Goal: Transaction & Acquisition: Purchase product/service

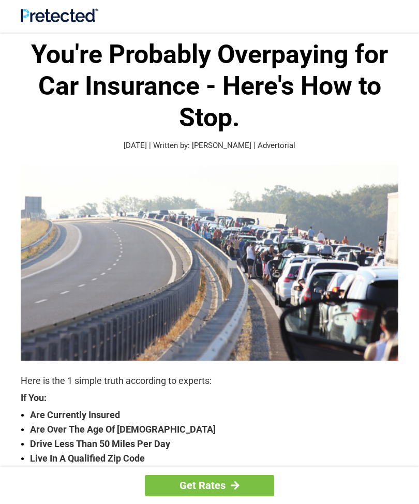
click at [310, 263] on img at bounding box center [210, 263] width 378 height 196
click at [226, 483] on link "Get Rates" at bounding box center [209, 485] width 129 height 21
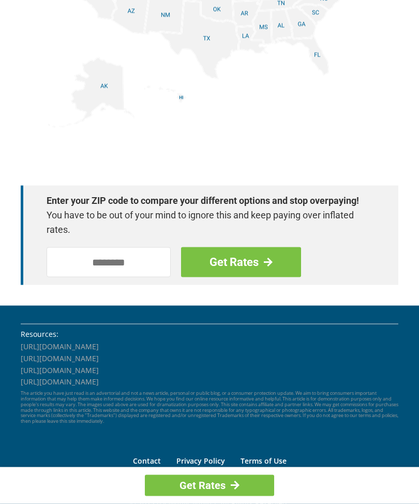
scroll to position [1497, 0]
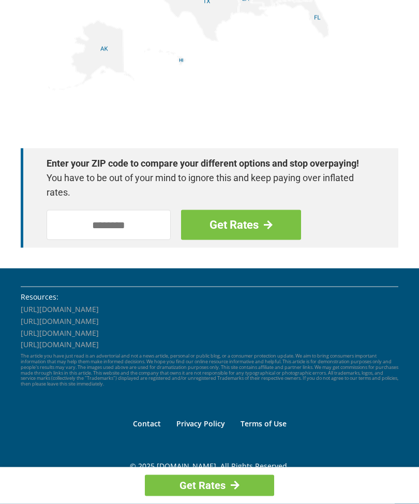
click at [273, 418] on link "Terms of Use" at bounding box center [264, 423] width 46 height 10
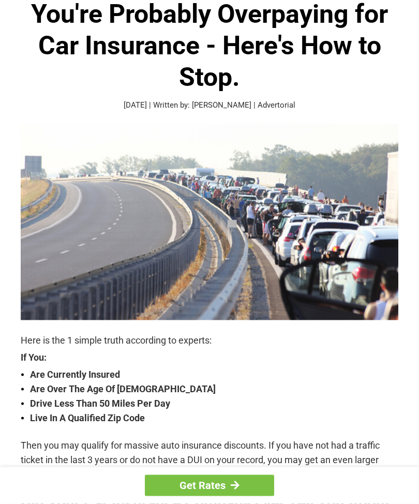
scroll to position [0, 0]
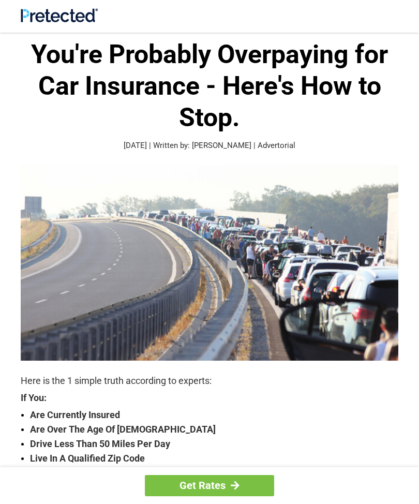
click at [40, 19] on img at bounding box center [59, 15] width 77 height 14
click at [217, 482] on link "Get Rates" at bounding box center [209, 485] width 129 height 21
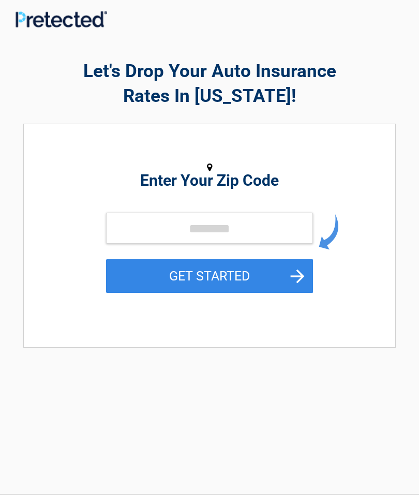
click at [238, 276] on button "GET STARTED" at bounding box center [209, 276] width 207 height 34
click at [236, 281] on button "GET STARTED" at bounding box center [209, 276] width 207 height 34
click at [39, 19] on img at bounding box center [62, 19] width 92 height 17
click at [48, 21] on img at bounding box center [62, 19] width 92 height 17
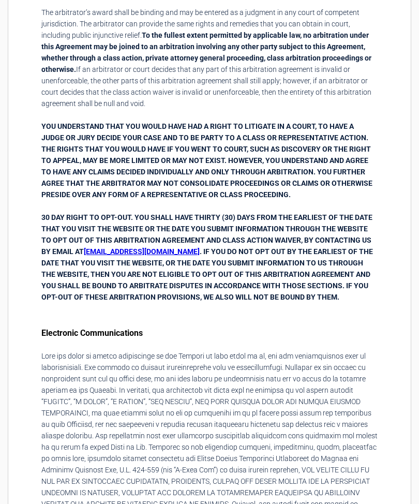
scroll to position [4038, 0]
click at [152, 217] on b "30 DAY RIGHT TO OPT-OUT. YOU SHALL HAVE THIRTY (30) DAYS FROM THE EARLIEST OF T…" at bounding box center [207, 257] width 332 height 88
click at [143, 213] on b "30 DAY RIGHT TO OPT-OUT. YOU SHALL HAVE THIRTY (30) DAYS FROM THE EARLIEST OF T…" at bounding box center [207, 257] width 332 height 88
click at [147, 213] on b "30 DAY RIGHT TO OPT-OUT. YOU SHALL HAVE THIRTY (30) DAYS FROM THE EARLIEST OF T…" at bounding box center [207, 257] width 332 height 88
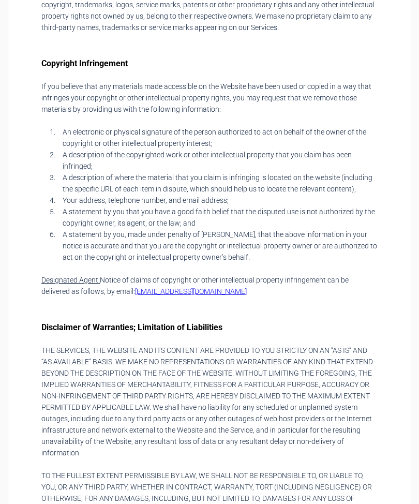
scroll to position [2878, 0]
click at [188, 275] on p "Designated Agent. Notice of claims of copyright or other intellectual property …" at bounding box center [209, 286] width 336 height 23
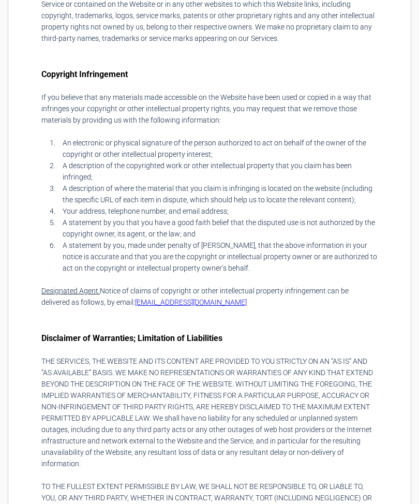
scroll to position [2867, 0]
click at [188, 286] on p "Designated Agent. Notice of claims of copyright or other intellectual property …" at bounding box center [209, 297] width 336 height 23
click at [192, 286] on p "Designated Agent. Notice of claims of copyright or other intellectual property …" at bounding box center [209, 297] width 336 height 23
click at [189, 286] on p "Designated Agent. Notice of claims of copyright or other intellectual property …" at bounding box center [209, 297] width 336 height 23
click at [89, 288] on u "Designated Agent." at bounding box center [70, 292] width 58 height 8
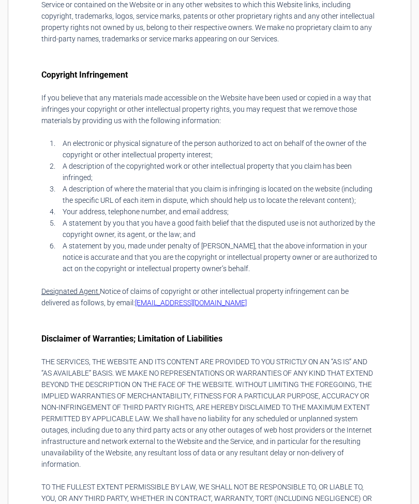
click at [85, 286] on p "Designated Agent. Notice of claims of copyright or other intellectual property …" at bounding box center [209, 297] width 336 height 23
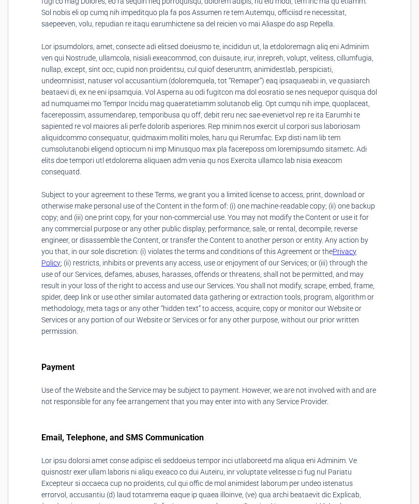
scroll to position [1609, 0]
click at [350, 247] on link "Privacy Policy" at bounding box center [198, 257] width 315 height 20
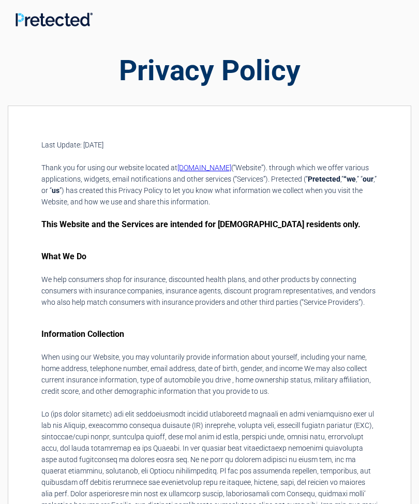
click at [211, 169] on link "[DOMAIN_NAME]" at bounding box center [204, 167] width 54 height 8
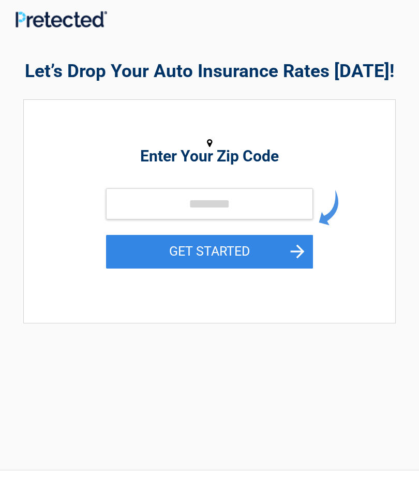
click at [46, 21] on img at bounding box center [62, 19] width 92 height 17
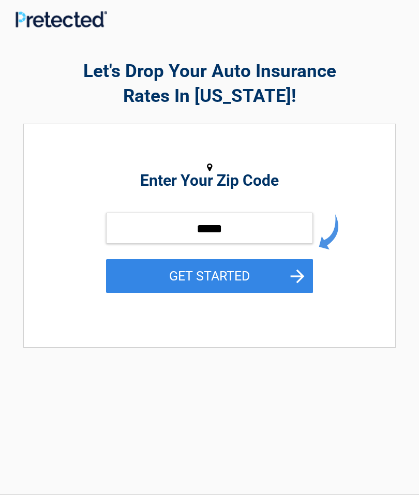
click at [58, 21] on img at bounding box center [62, 19] width 92 height 17
click at [38, 24] on img at bounding box center [62, 19] width 92 height 17
click at [227, 228] on input "*****" at bounding box center [209, 228] width 207 height 31
